Goal: Task Accomplishment & Management: Manage account settings

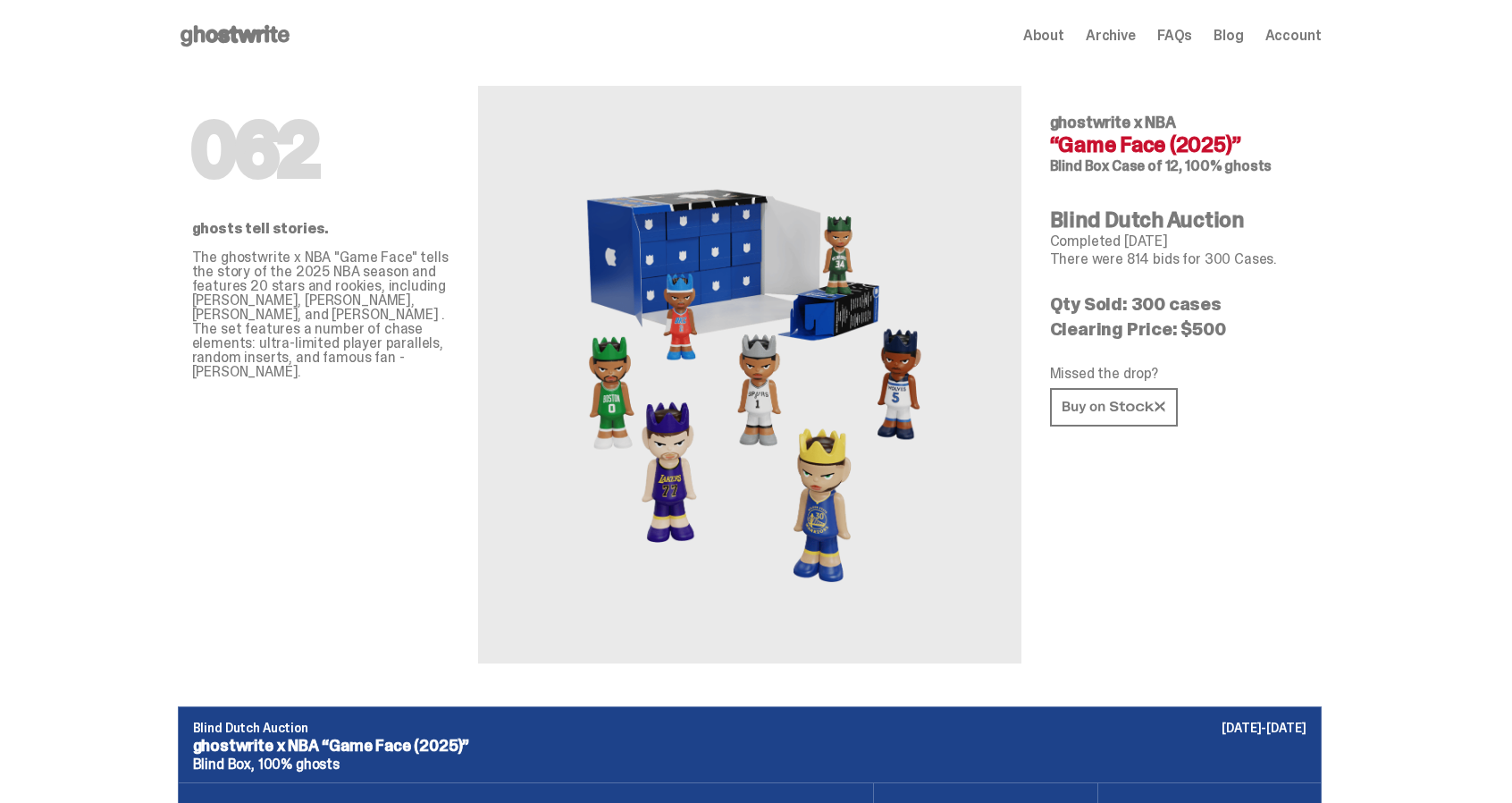
click at [244, 23] on icon at bounding box center [235, 36] width 114 height 29
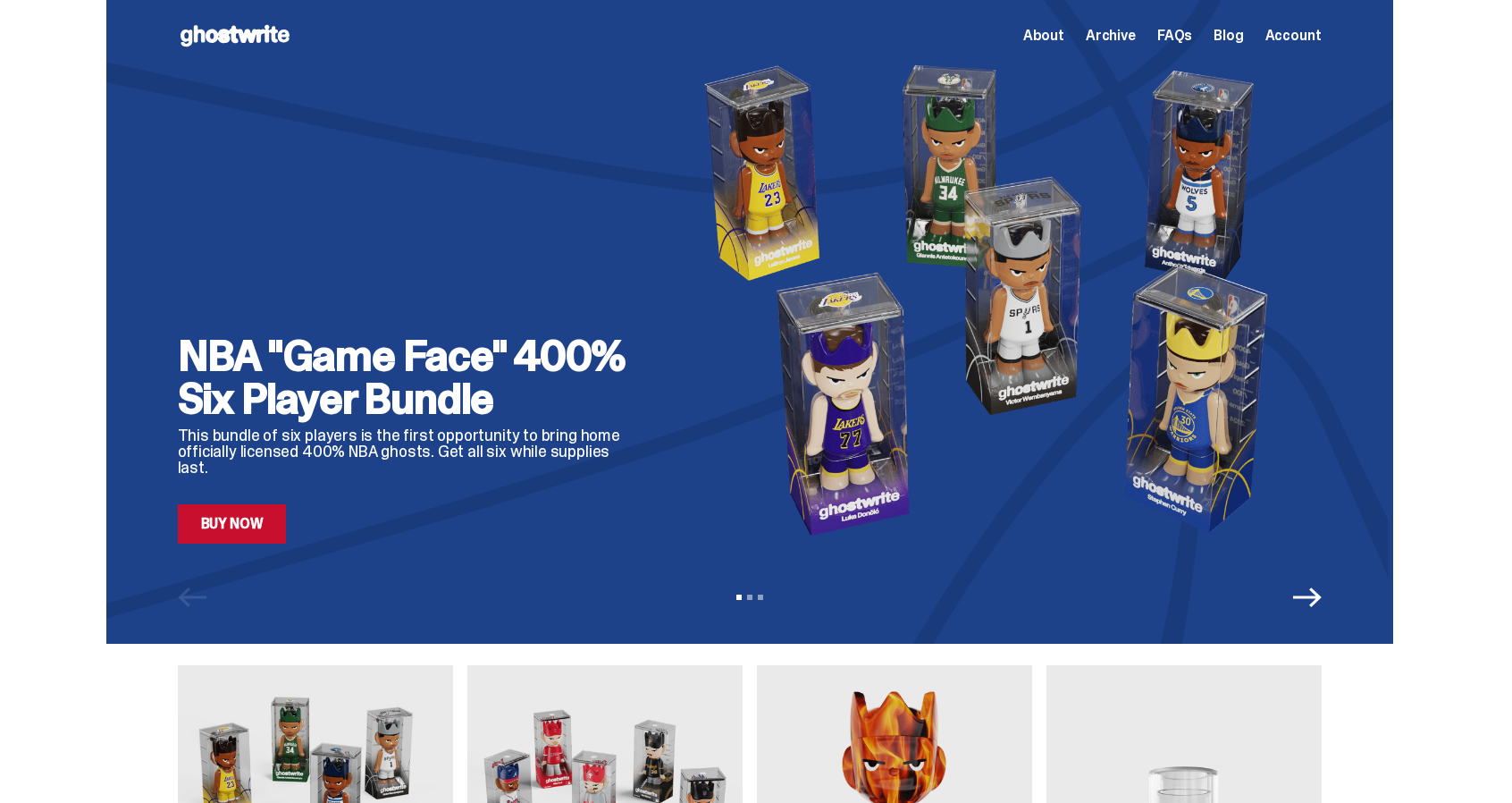
type input "**********"
click at [1322, 598] on icon "Next" at bounding box center [1308, 597] width 29 height 20
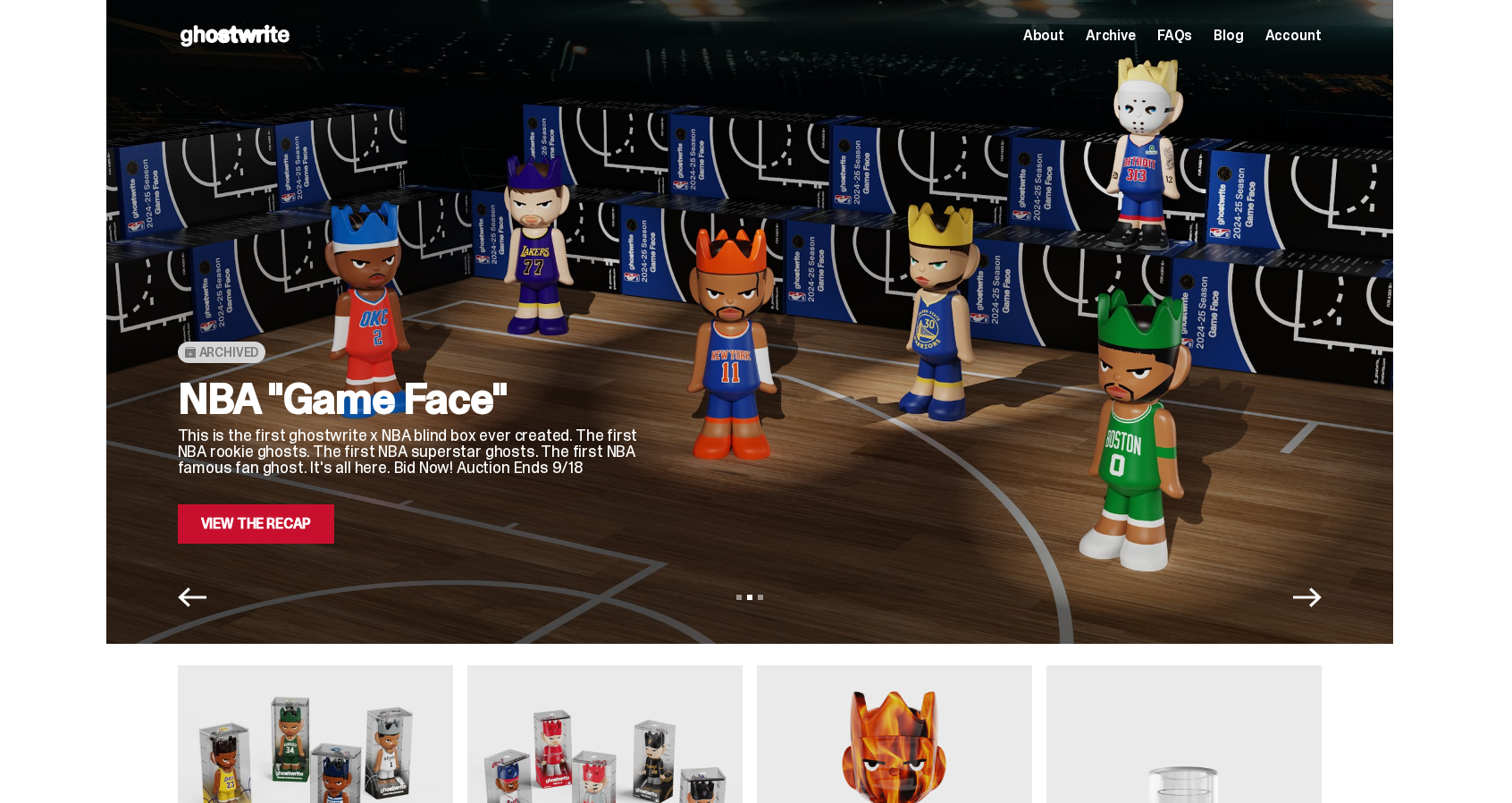
click at [297, 545] on div "Archived NBA "Game Face" This is the first ghostwrite x NBA blind box ever crea…" at bounding box center [750, 322] width 1288 height 644
click at [232, 522] on link "View the Recap" at bounding box center [257, 524] width 157 height 39
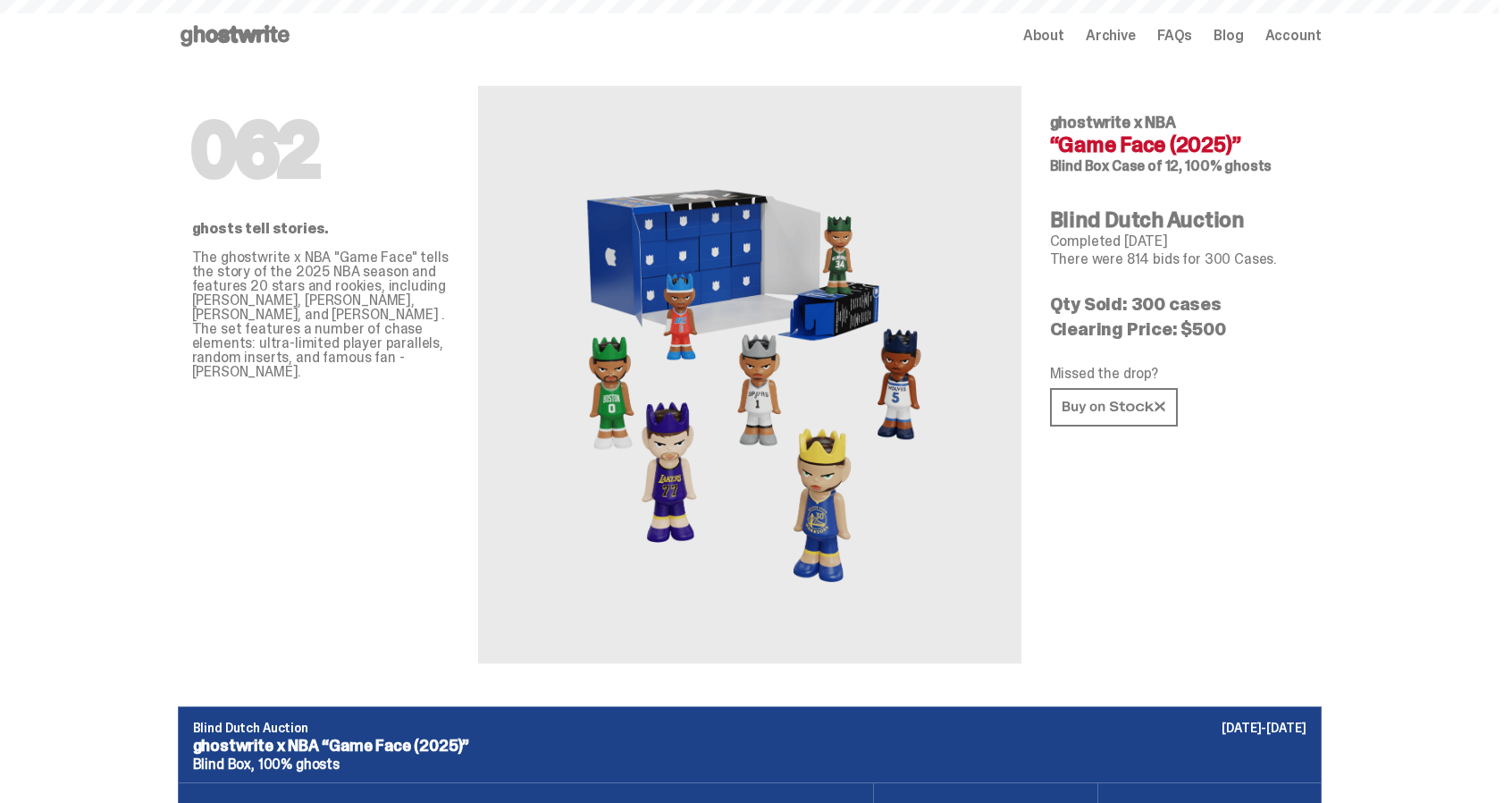
type input "**********"
click at [1314, 33] on span "Account" at bounding box center [1294, 36] width 56 height 14
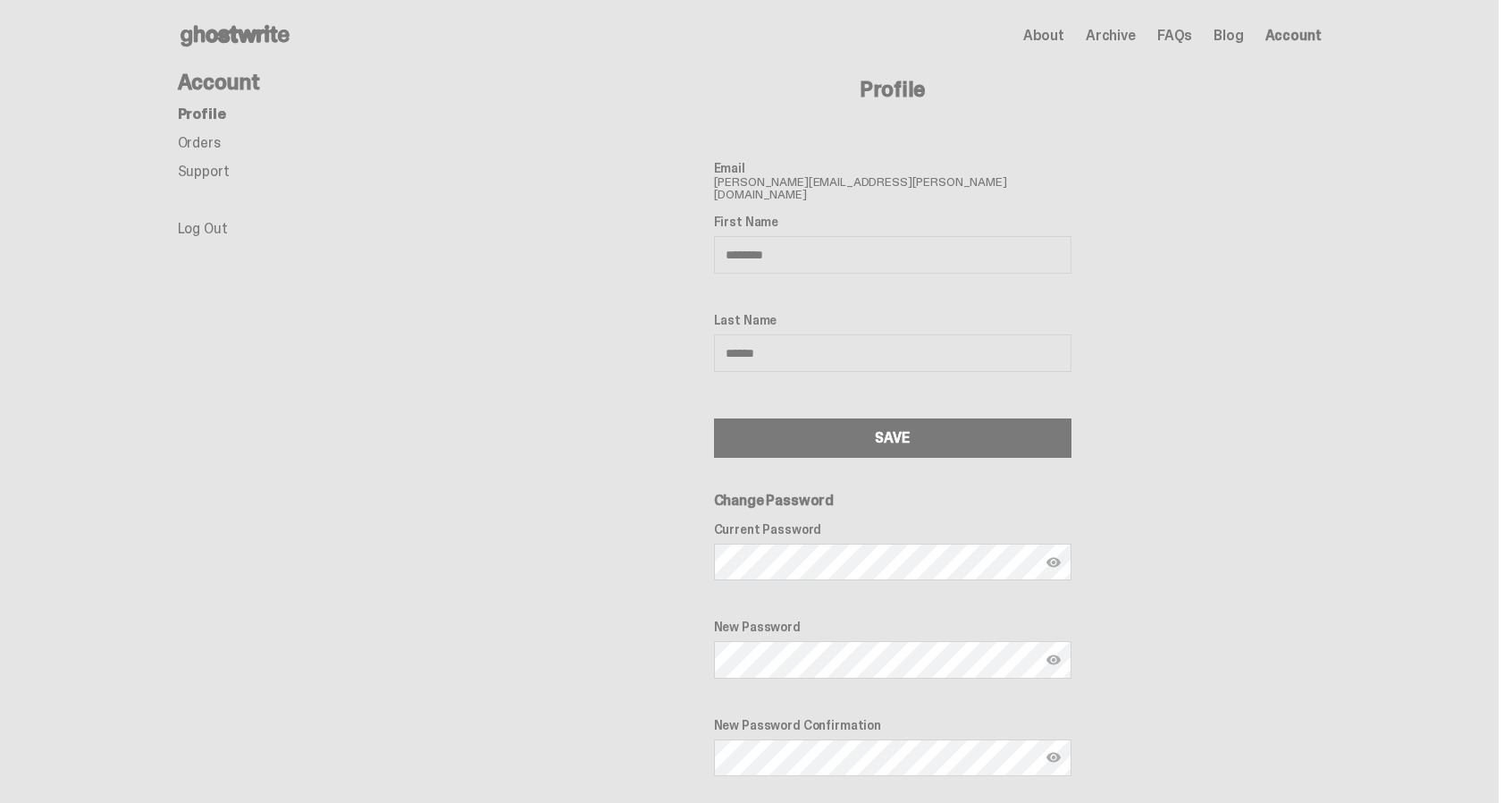
click at [200, 141] on link "Orders" at bounding box center [199, 142] width 43 height 19
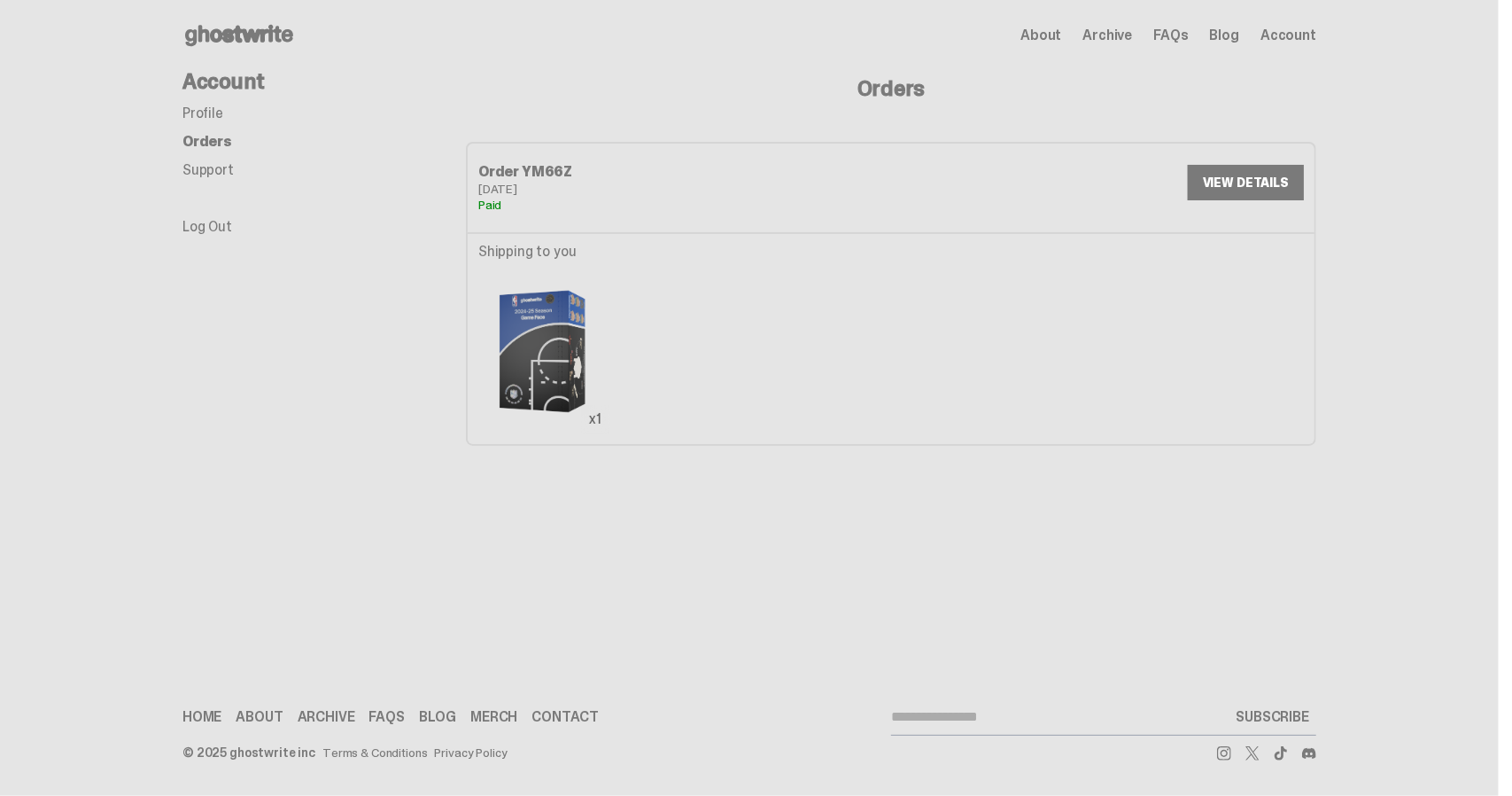
click at [243, 35] on icon at bounding box center [239, 35] width 113 height 28
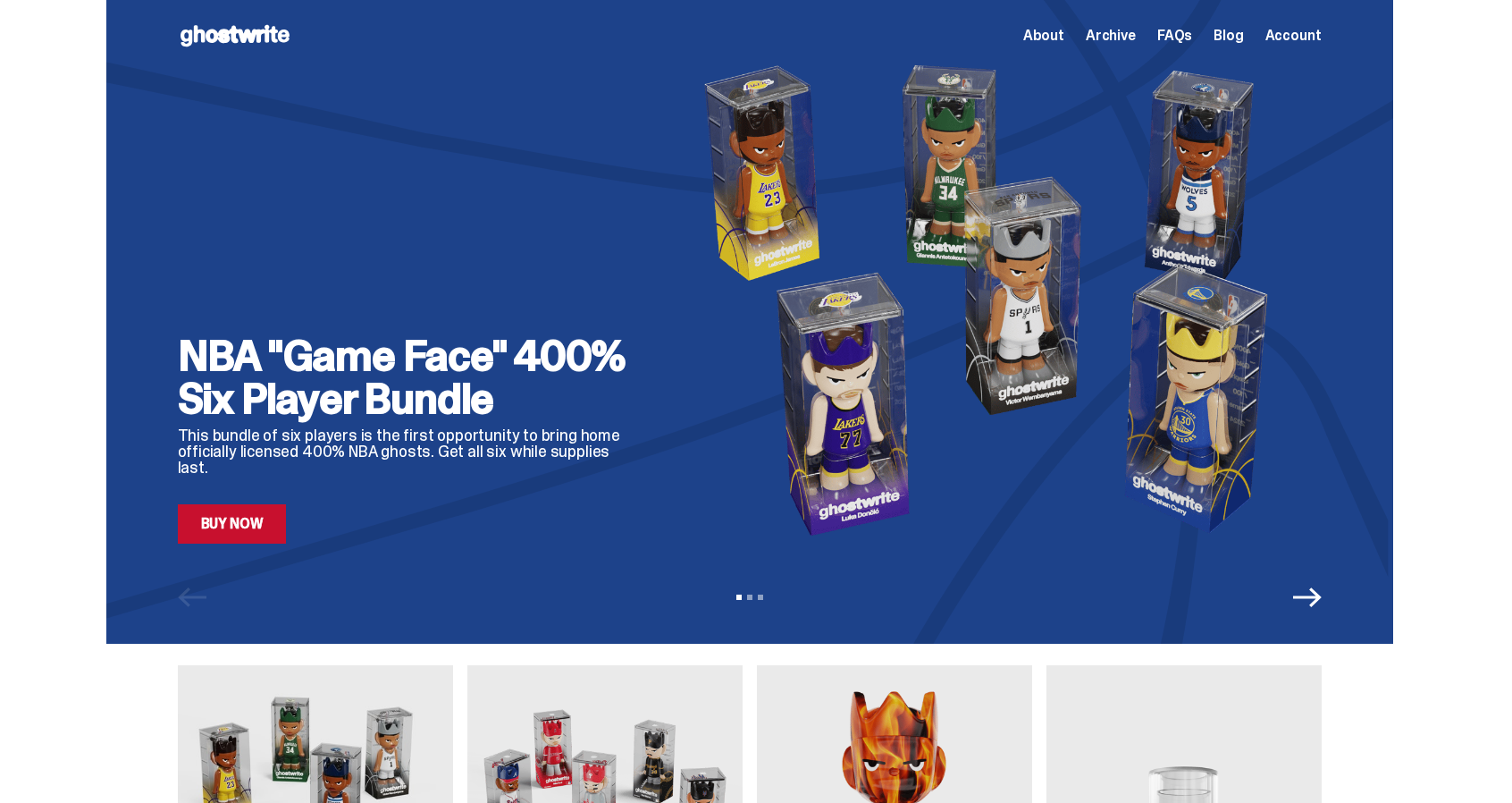
click at [1313, 596] on icon "Next" at bounding box center [1308, 597] width 29 height 20
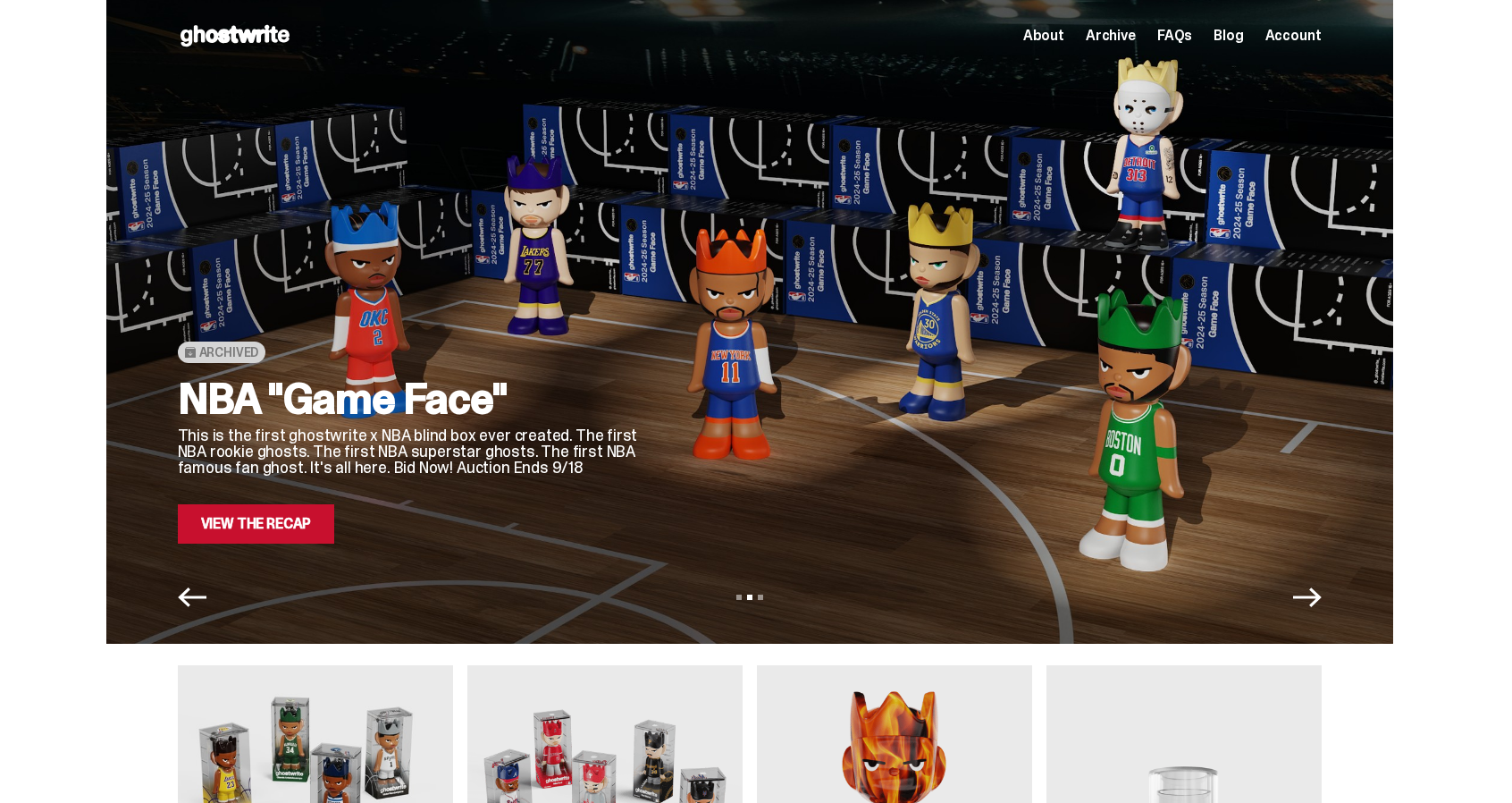
click at [1313, 596] on icon "Next" at bounding box center [1308, 597] width 29 height 20
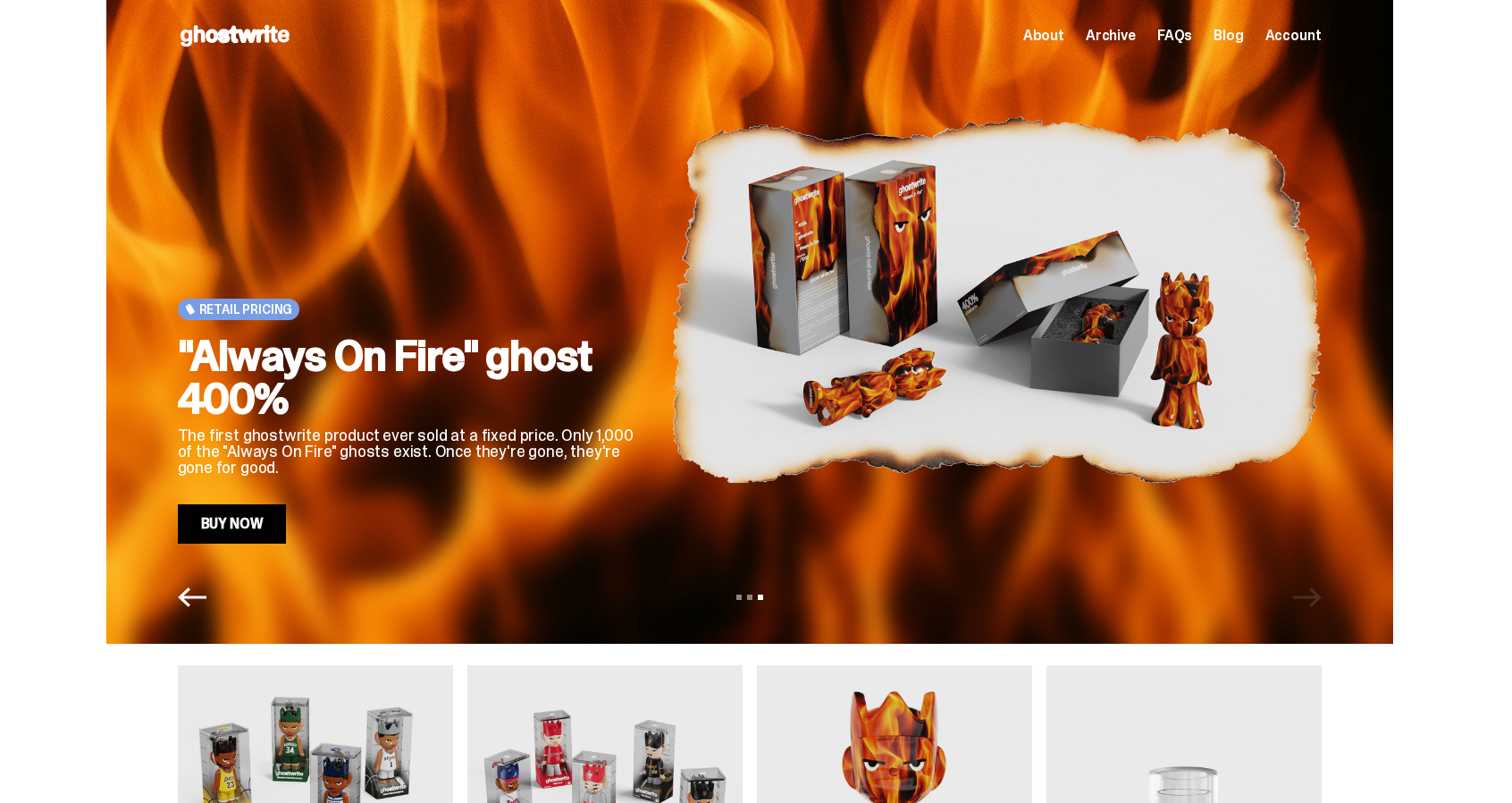
click at [1313, 596] on div "View slide 1 View slide 2 View slide 3" at bounding box center [750, 597] width 1288 height 29
click at [206, 606] on icon "Previous" at bounding box center [192, 597] width 29 height 29
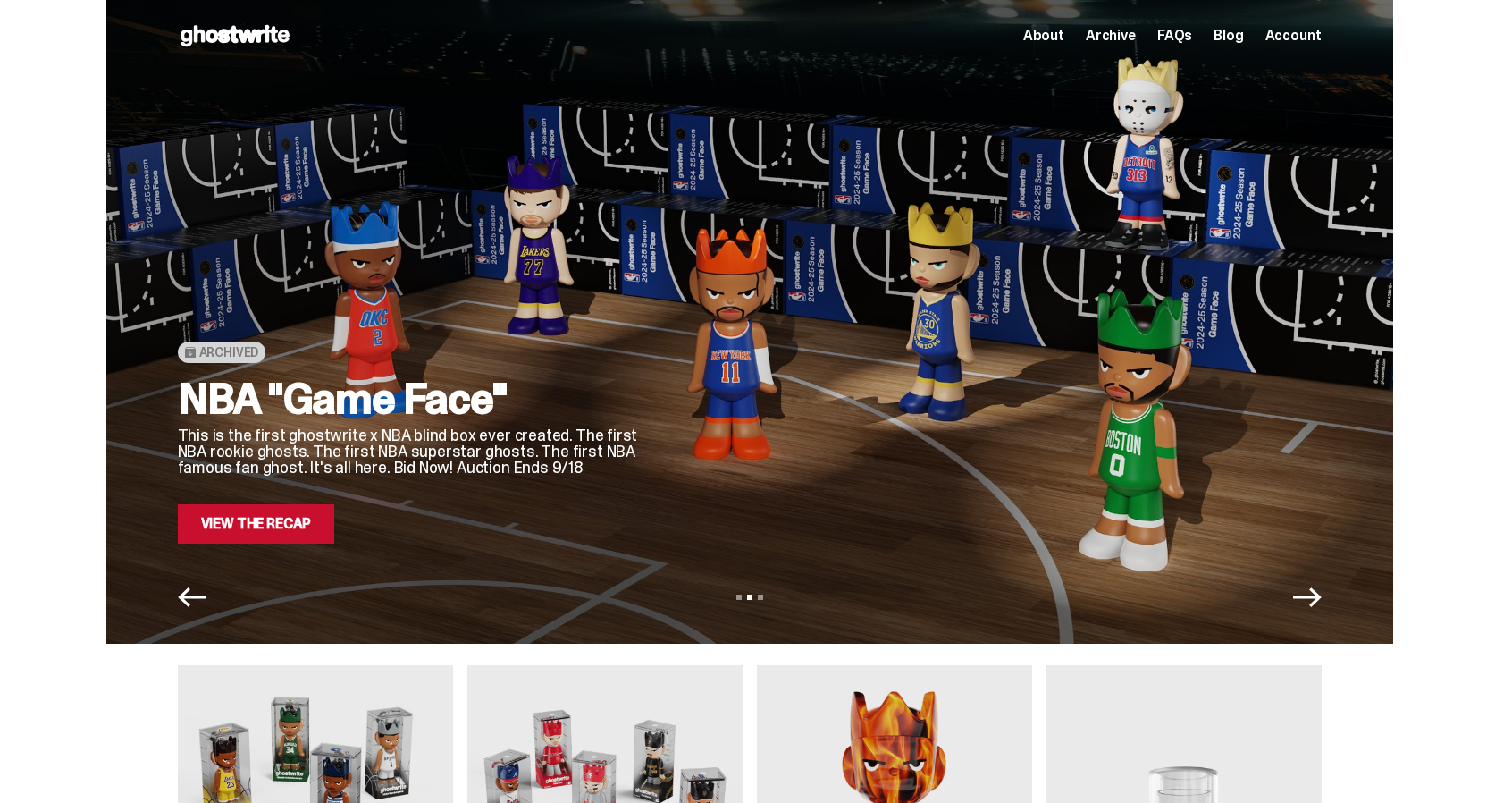
click at [245, 542] on link "View the Recap" at bounding box center [257, 524] width 157 height 39
